Goal: Information Seeking & Learning: Understand process/instructions

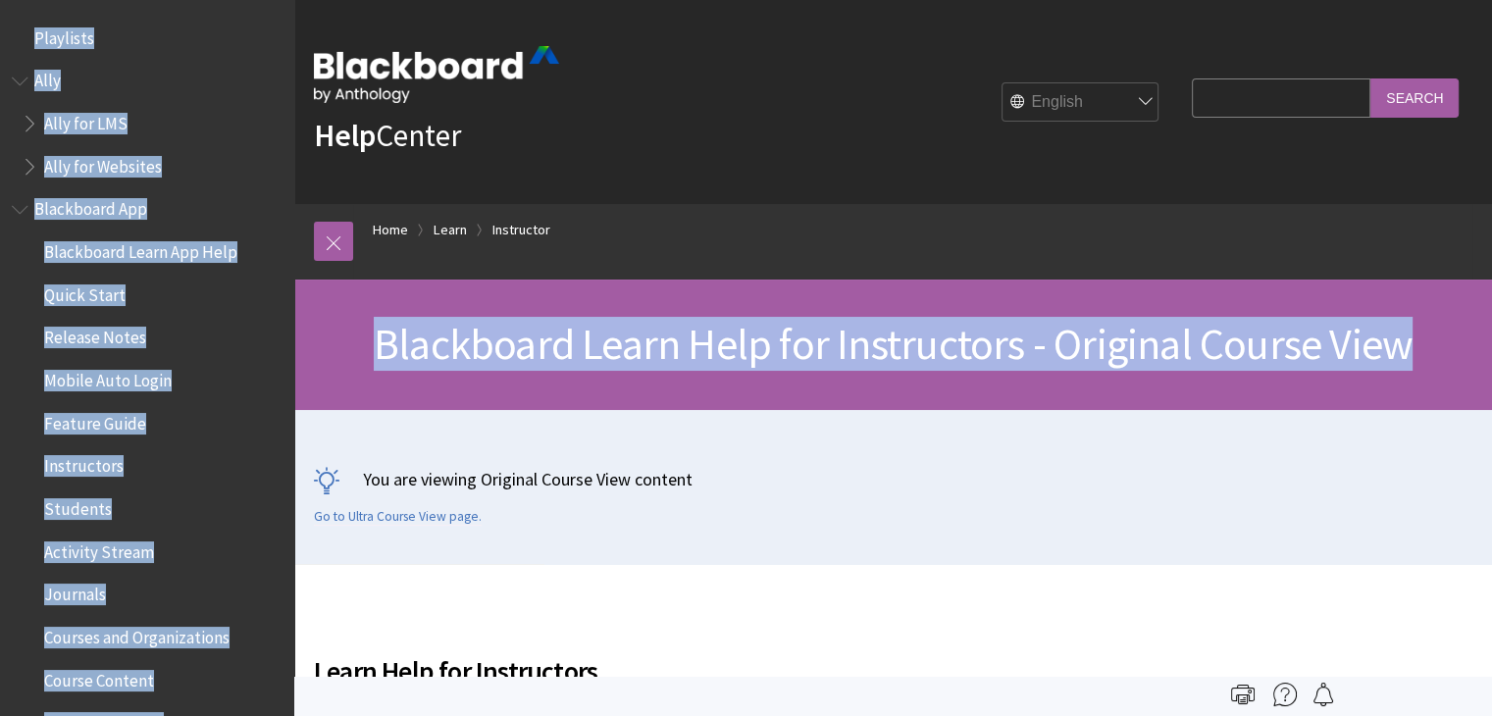
scroll to position [2417, 0]
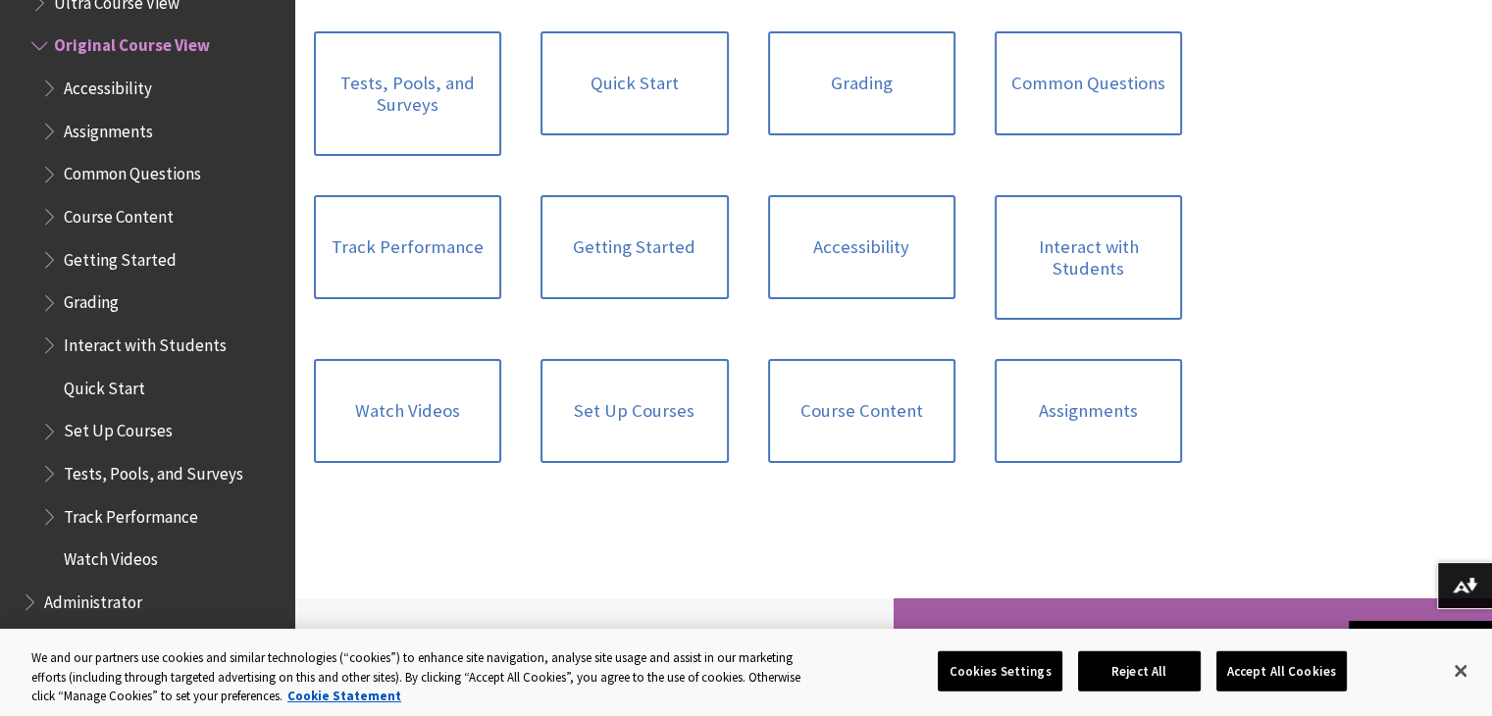
scroll to position [1621, 0]
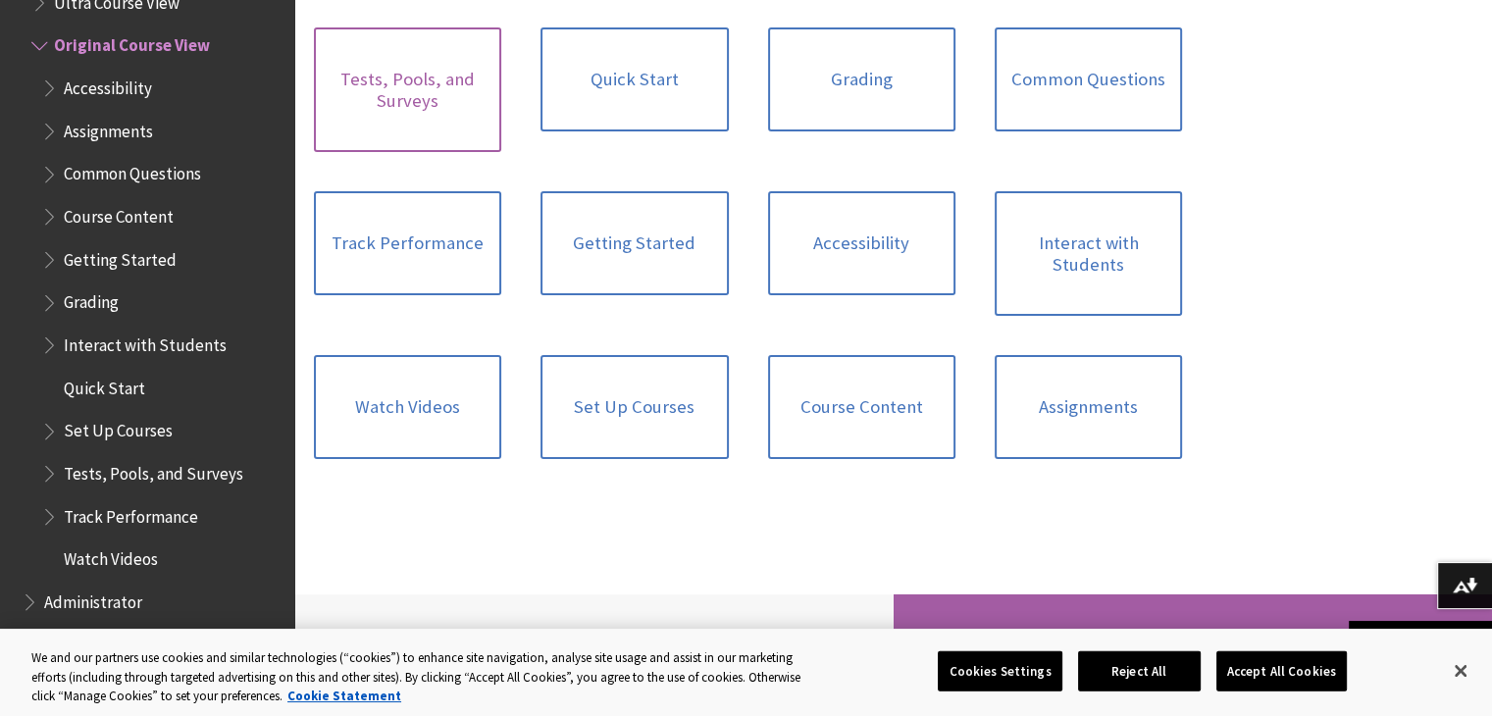
click at [381, 75] on link "Tests, Pools, and Surveys" at bounding box center [407, 89] width 187 height 125
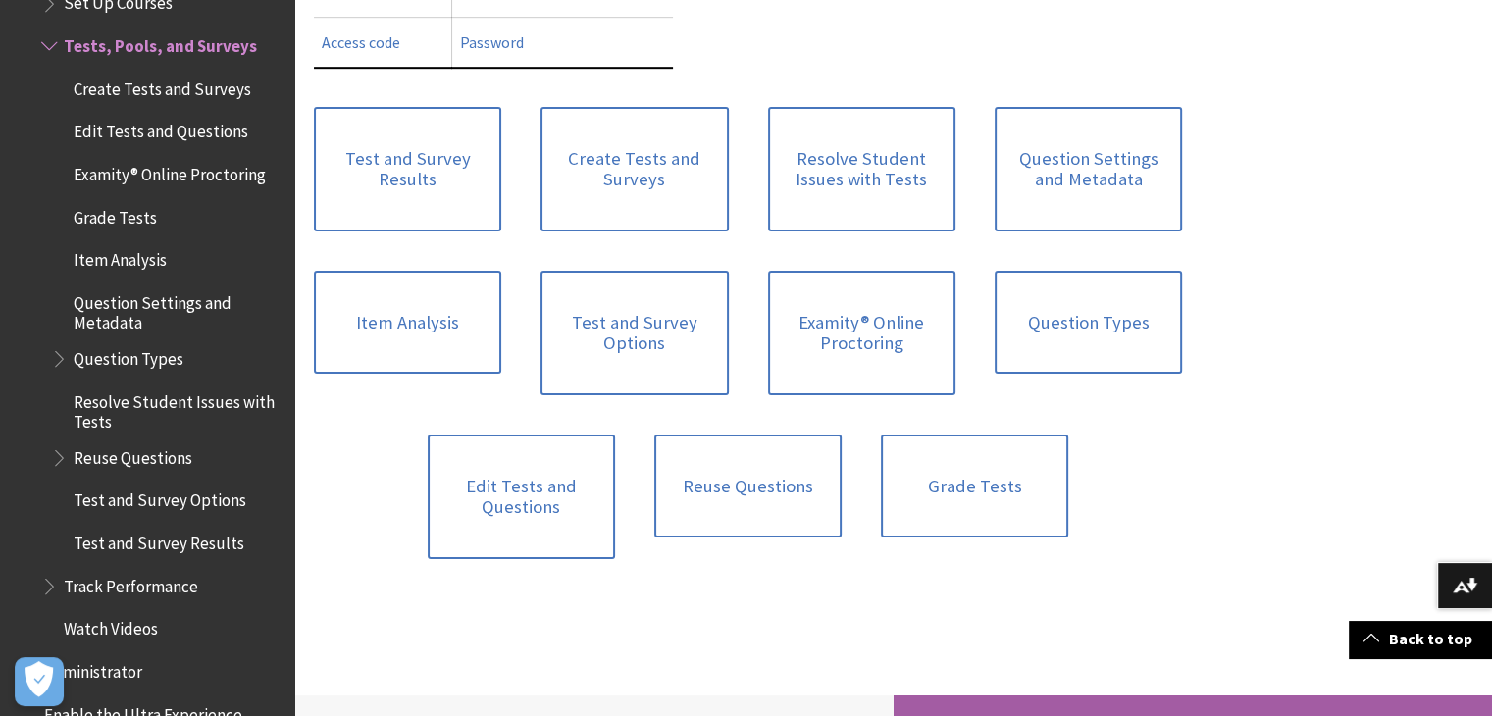
scroll to position [1205, 0]
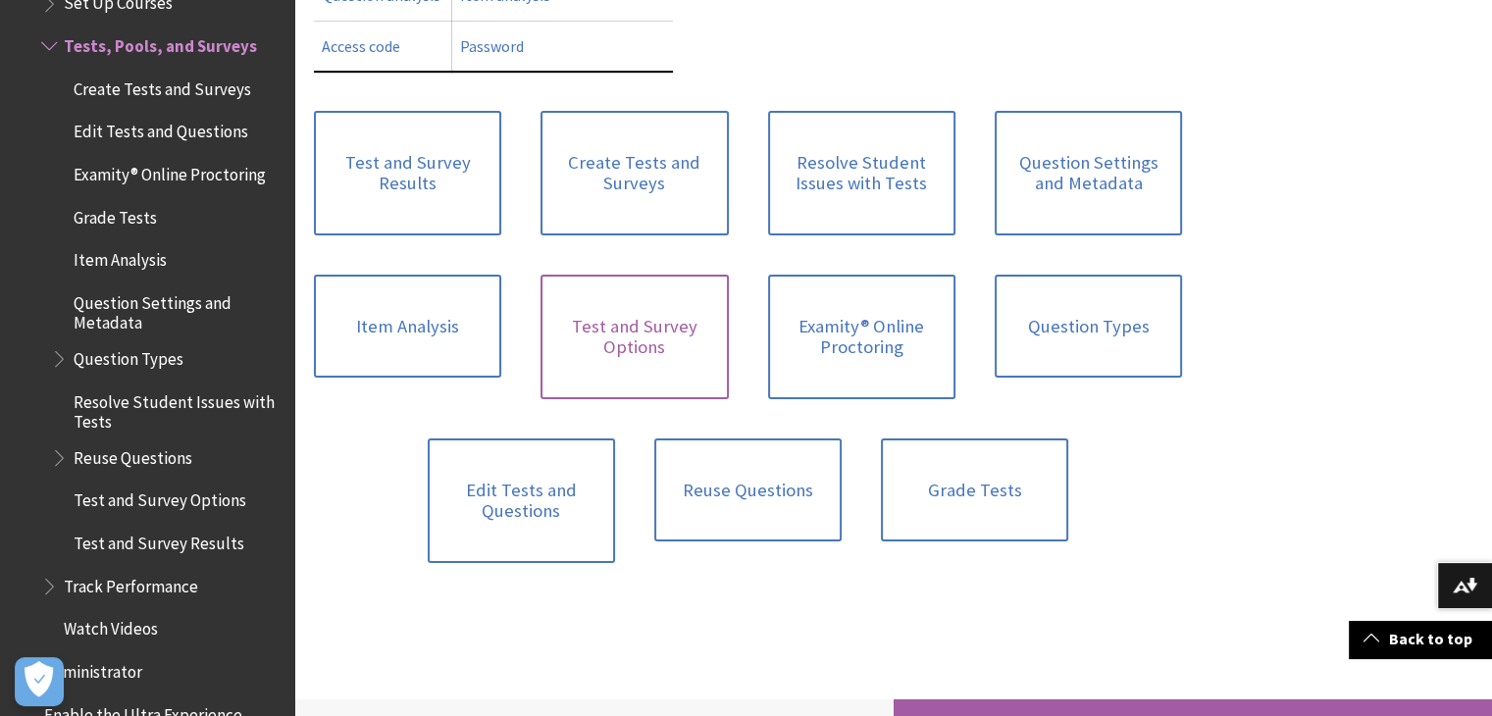
click at [608, 339] on link "Test and Survey Options" at bounding box center [634, 337] width 187 height 125
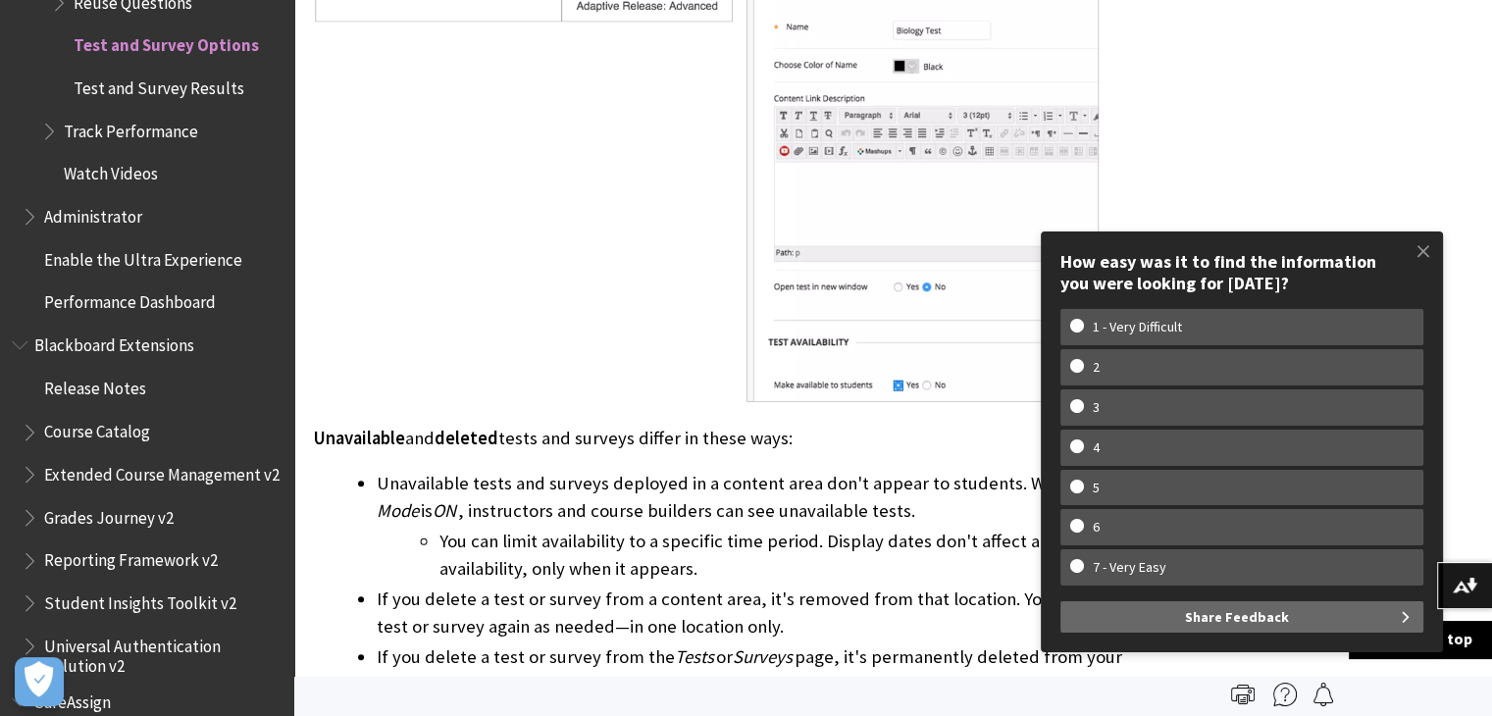
scroll to position [1049, 0]
